Goal: Transaction & Acquisition: Purchase product/service

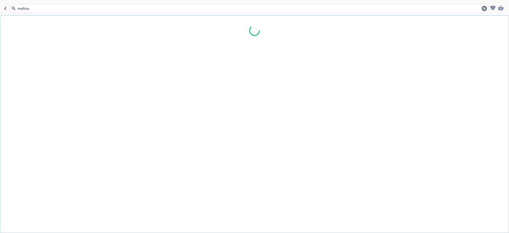
type input "mefinal"
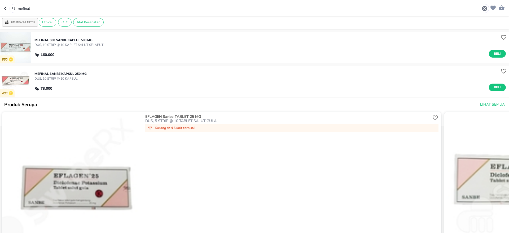
click at [14, 42] on img "button" at bounding box center [15, 47] width 31 height 31
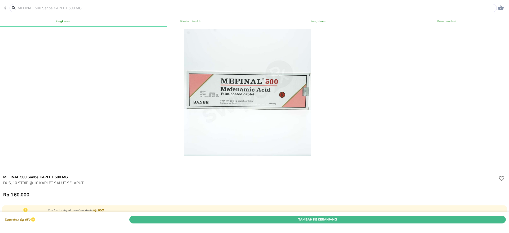
click at [313, 216] on span "Tambah Ke Keranjang" at bounding box center [317, 219] width 368 height 6
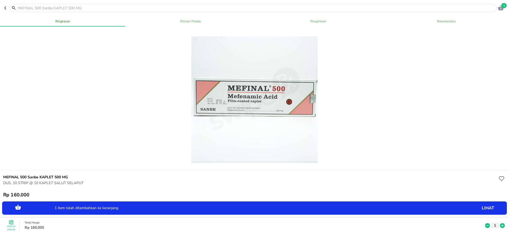
click at [101, 11] on div at bounding box center [253, 8] width 487 height 8
click at [99, 8] on input "text" at bounding box center [256, 8] width 478 height 6
click at [130, 8] on input "text" at bounding box center [256, 8] width 478 height 6
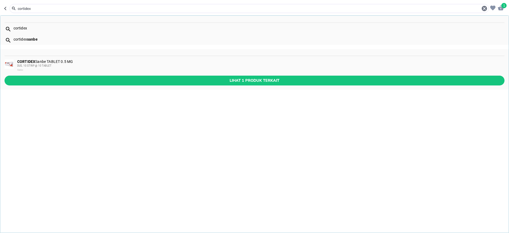
type input "cortidex"
click at [78, 64] on div "DUS, 10 STRIP @ 10 TABLET" at bounding box center [260, 66] width 486 height 4
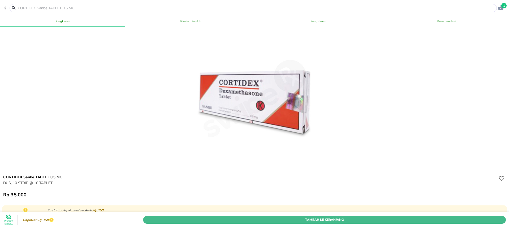
click at [330, 216] on span "Tambah Ke Keranjang" at bounding box center [324, 219] width 354 height 6
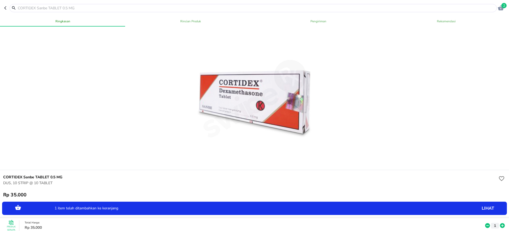
click at [499, 222] on icon at bounding box center [502, 225] width 7 height 6
click at [485, 223] on icon at bounding box center [487, 225] width 5 height 5
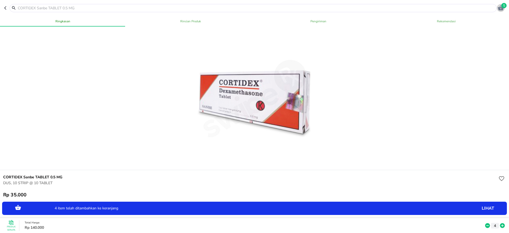
click at [501, 7] on icon "button" at bounding box center [501, 7] width 6 height 5
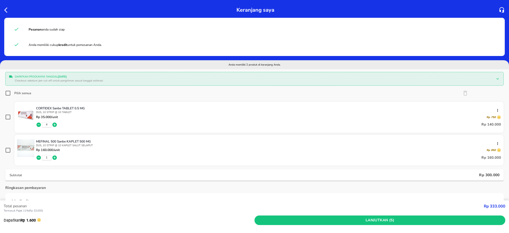
click at [54, 158] on icon "button" at bounding box center [54, 157] width 5 height 5
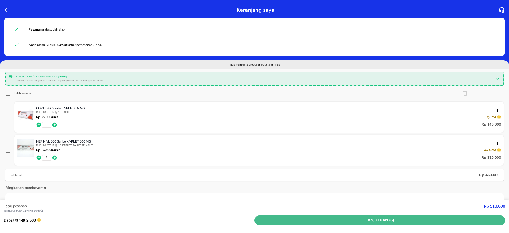
click at [379, 219] on span "Lanjutkan (6)" at bounding box center [379, 220] width 246 height 7
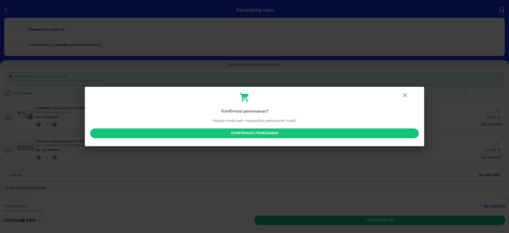
click at [264, 132] on span "Konfirmasi pemesanan" at bounding box center [254, 133] width 320 height 7
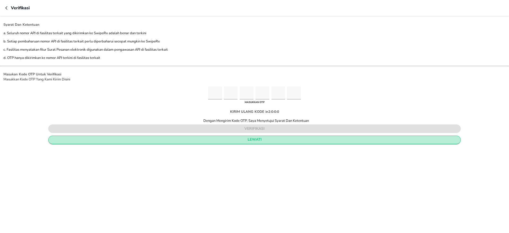
click at [252, 141] on span "lewati" at bounding box center [254, 139] width 403 height 7
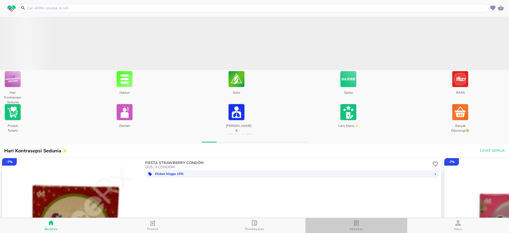
click at [355, 224] on icon "button" at bounding box center [356, 222] width 5 height 5
